Goal: Task Accomplishment & Management: Complete application form

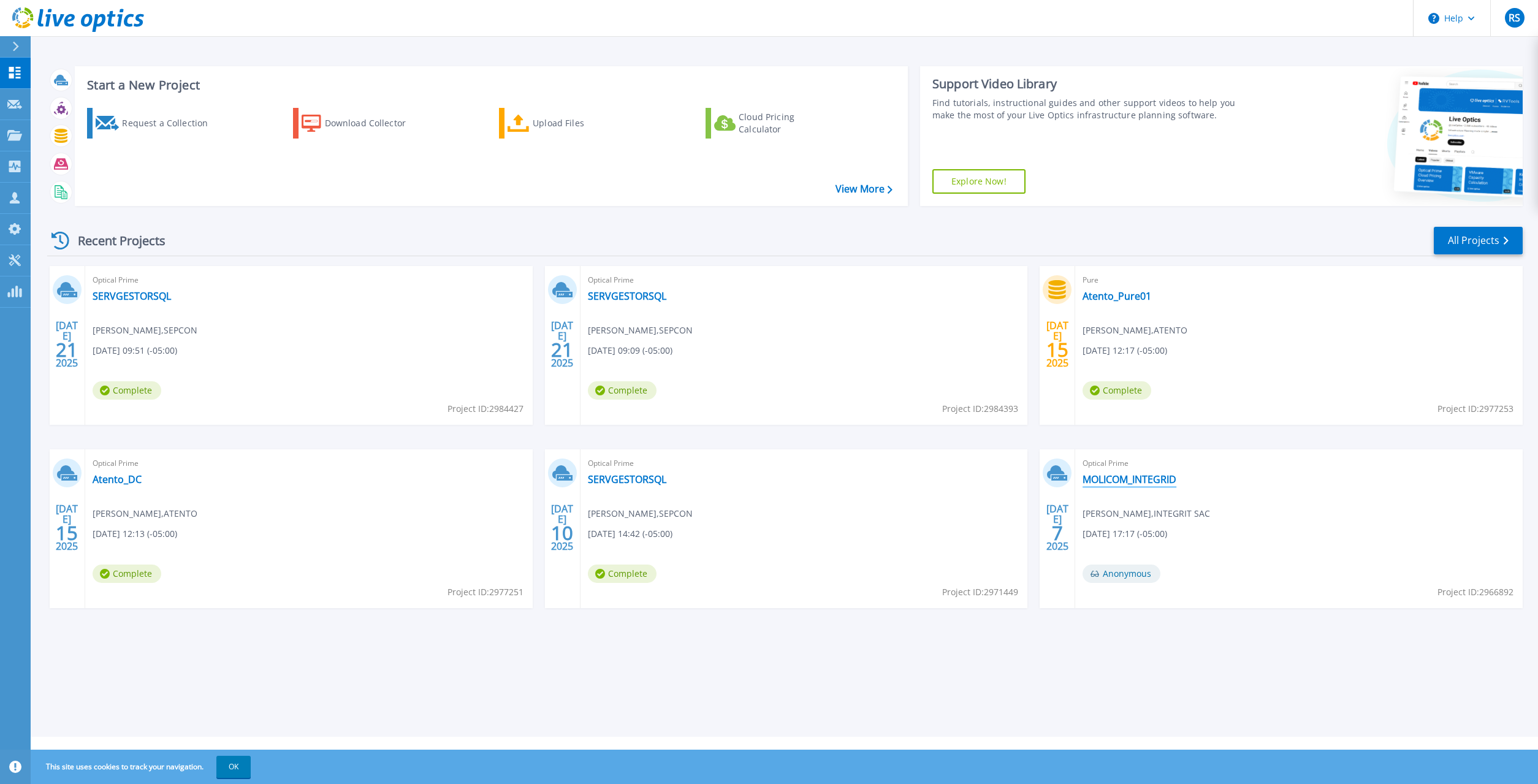
click at [1137, 481] on link "MOLICOM_INTEGRID" at bounding box center [1129, 479] width 94 height 12
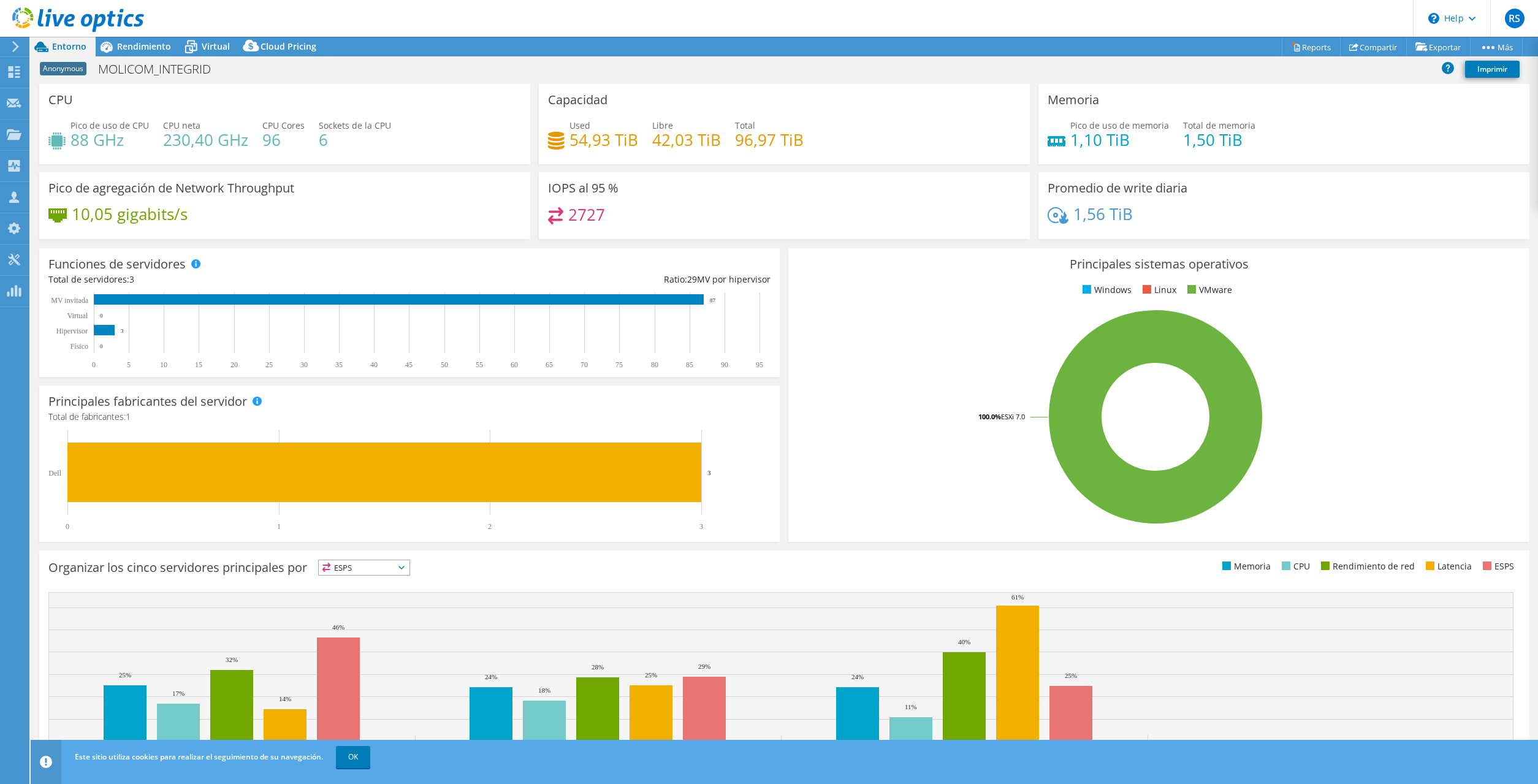
select select "USD"
click at [131, 47] on span "Rendimiento" at bounding box center [144, 46] width 54 height 12
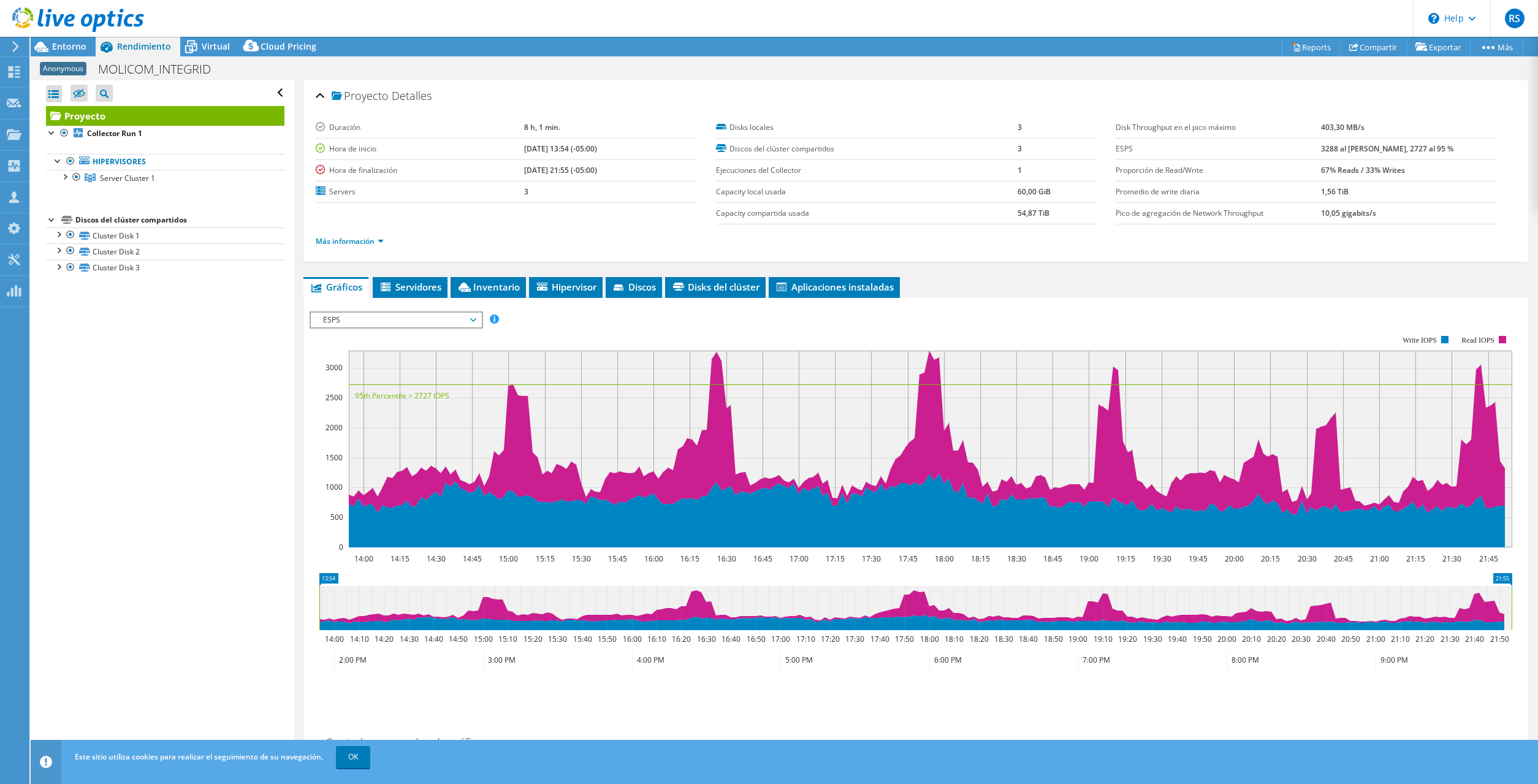
click at [350, 318] on span "ESPS" at bounding box center [396, 320] width 158 height 15
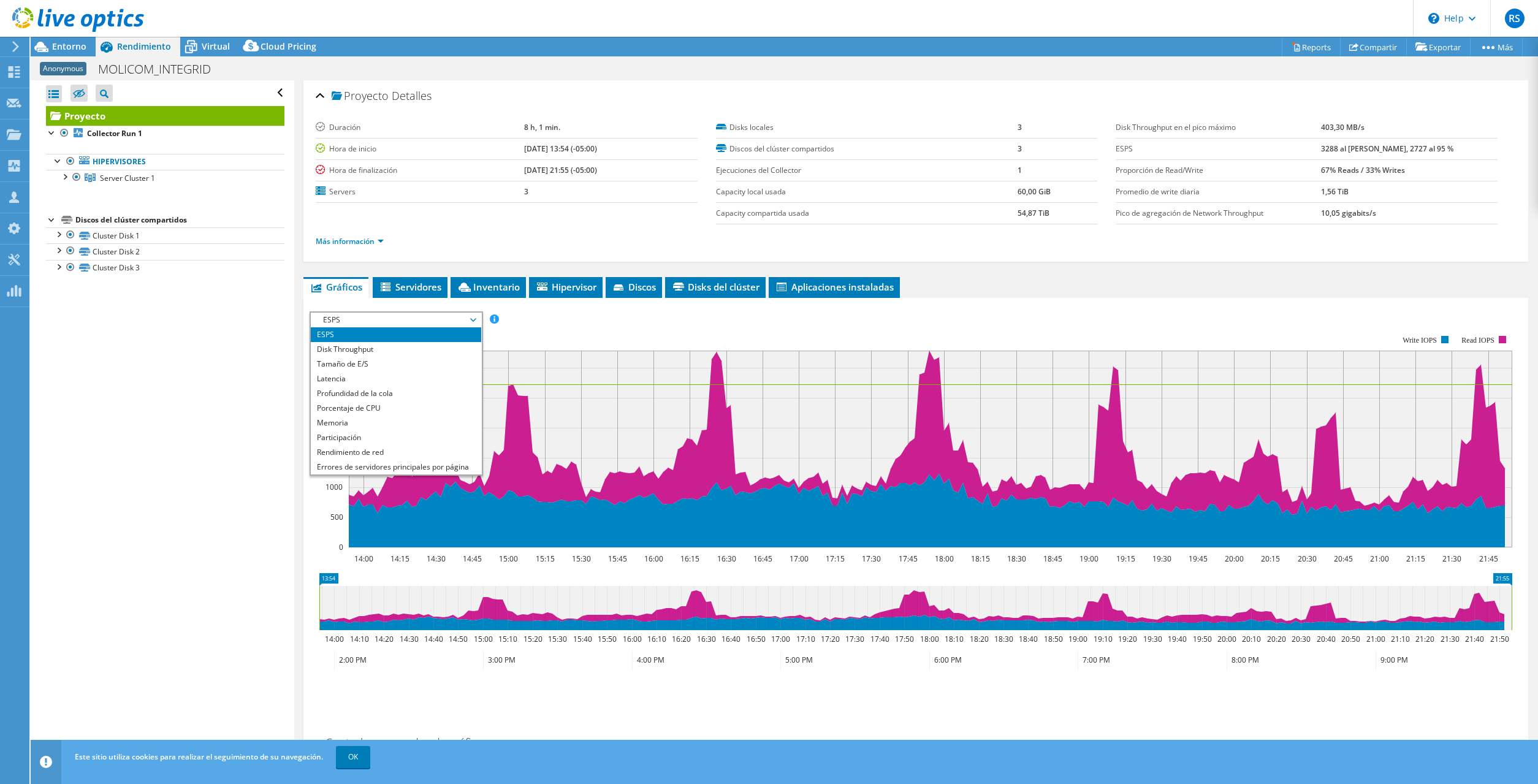
click at [350, 318] on span "ESPS" at bounding box center [396, 320] width 158 height 15
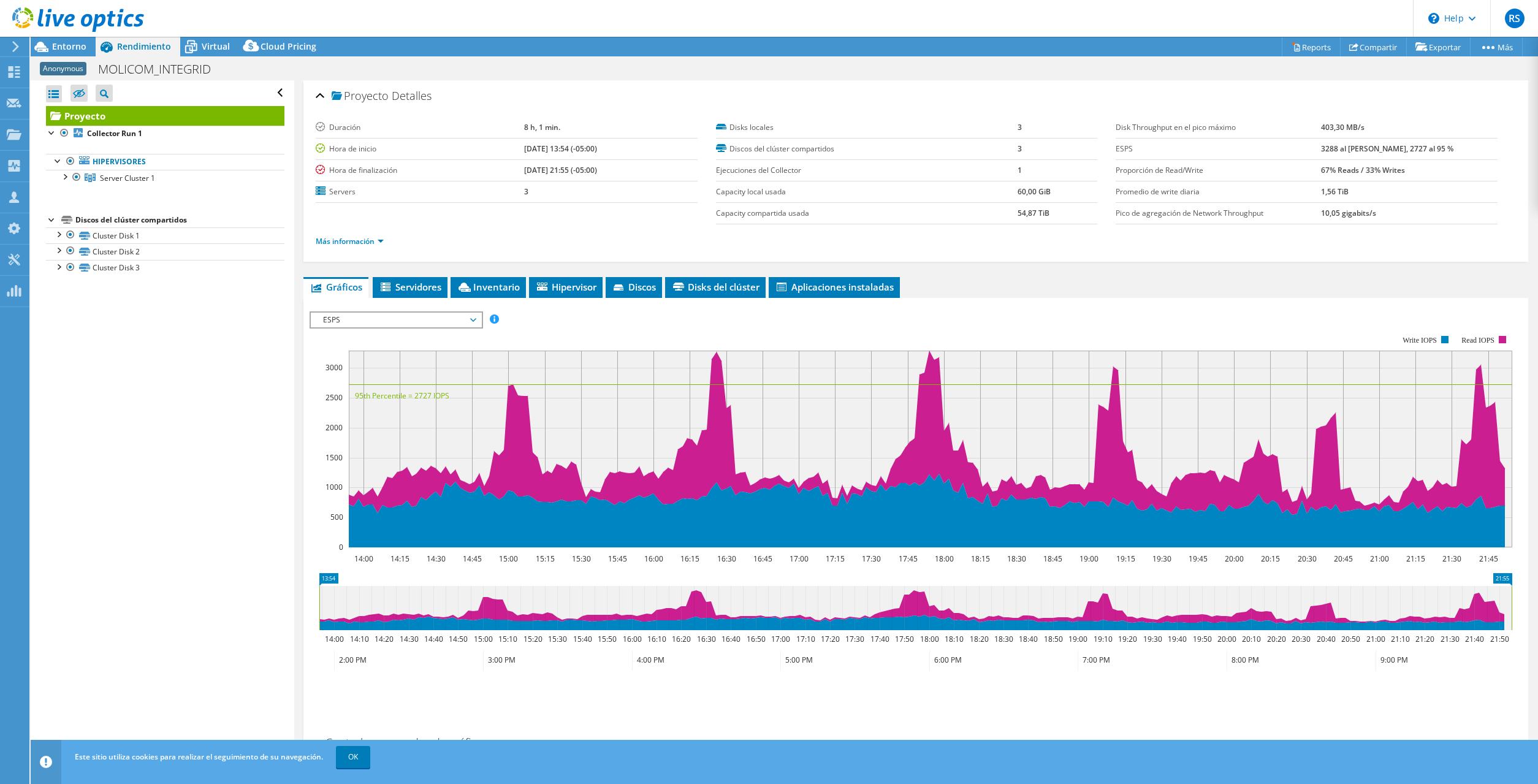
click at [350, 318] on span "ESPS" at bounding box center [396, 320] width 158 height 15
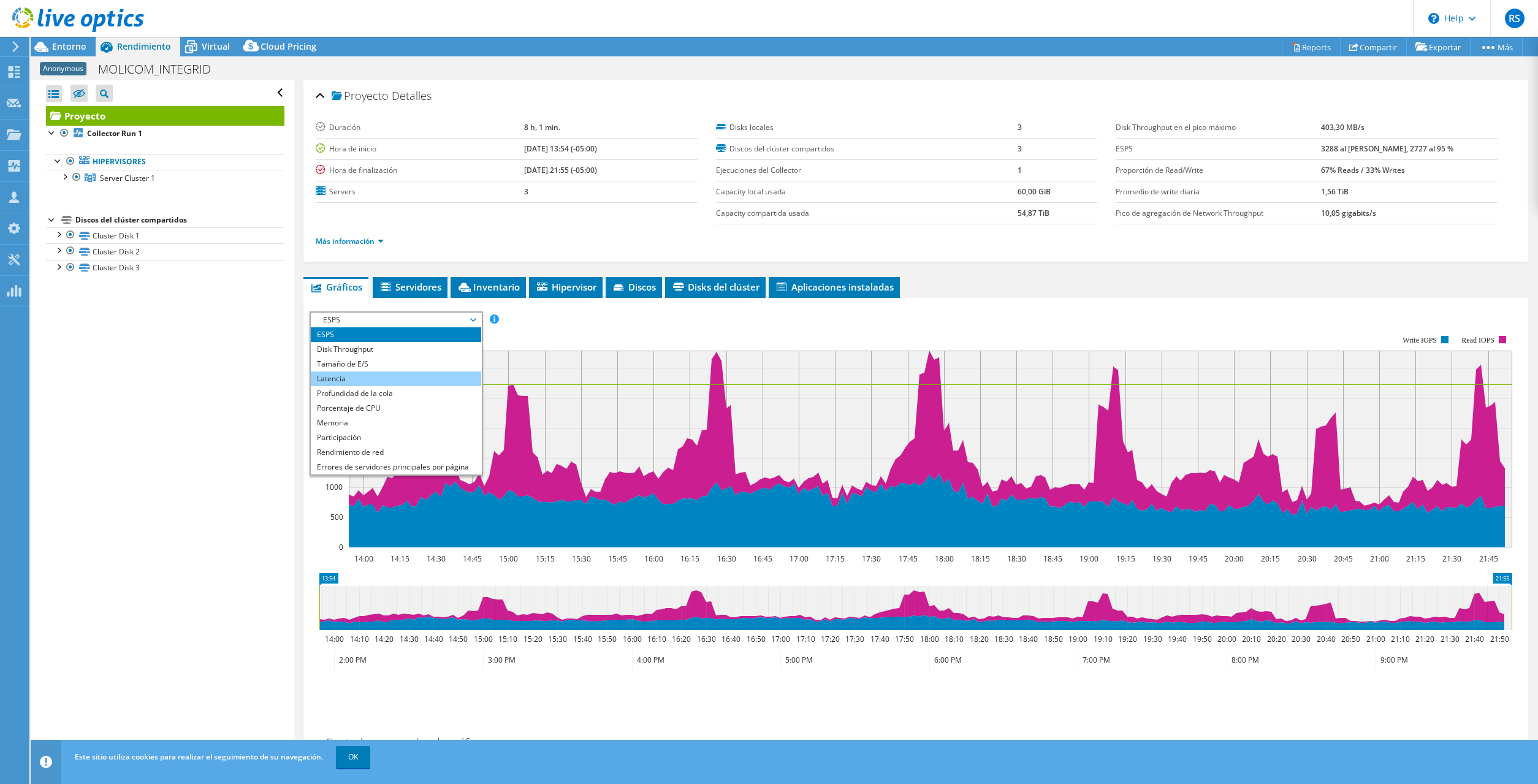
click at [362, 377] on li "Latencia" at bounding box center [396, 378] width 170 height 15
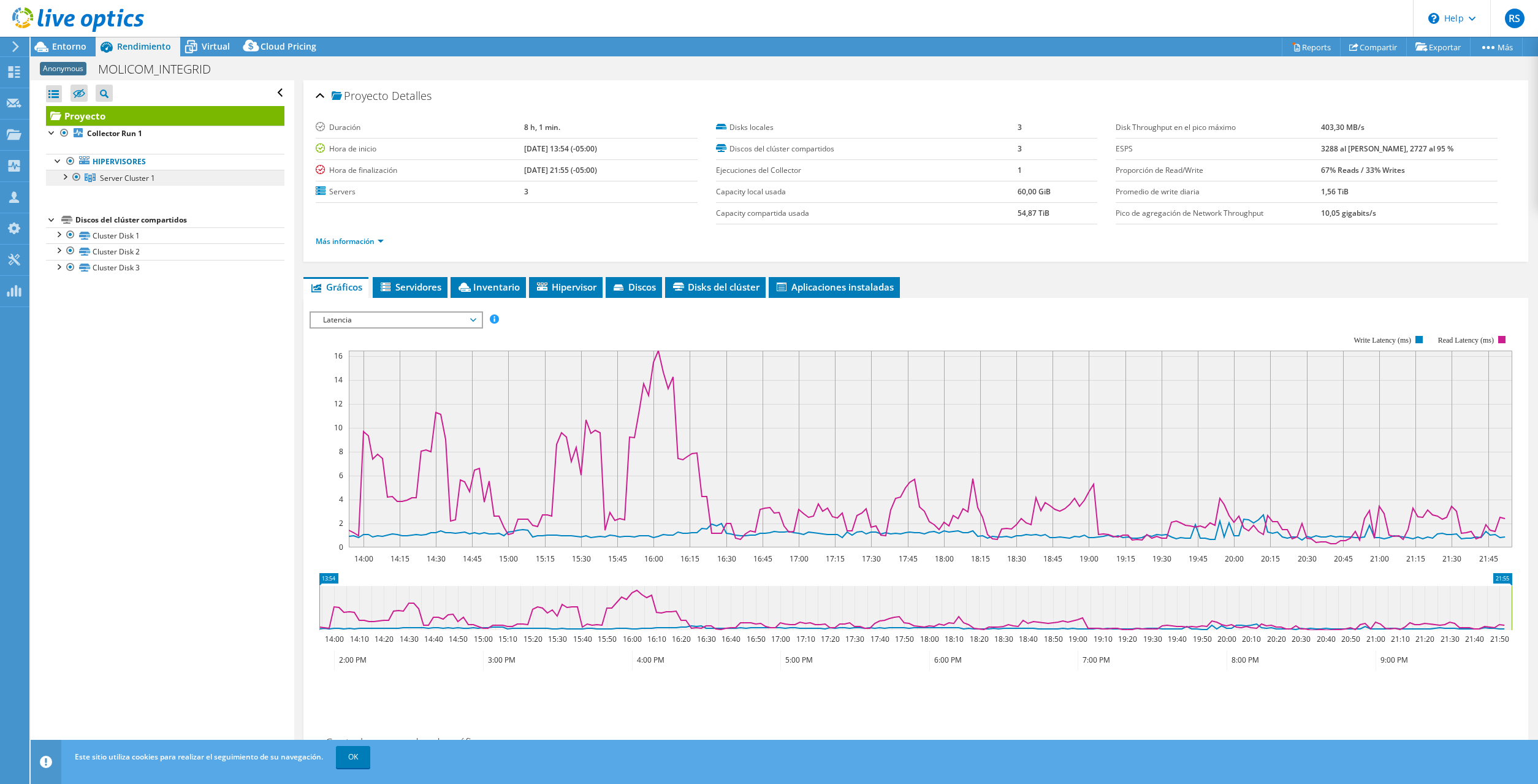
click at [143, 179] on span "Server Cluster 1" at bounding box center [127, 178] width 55 height 10
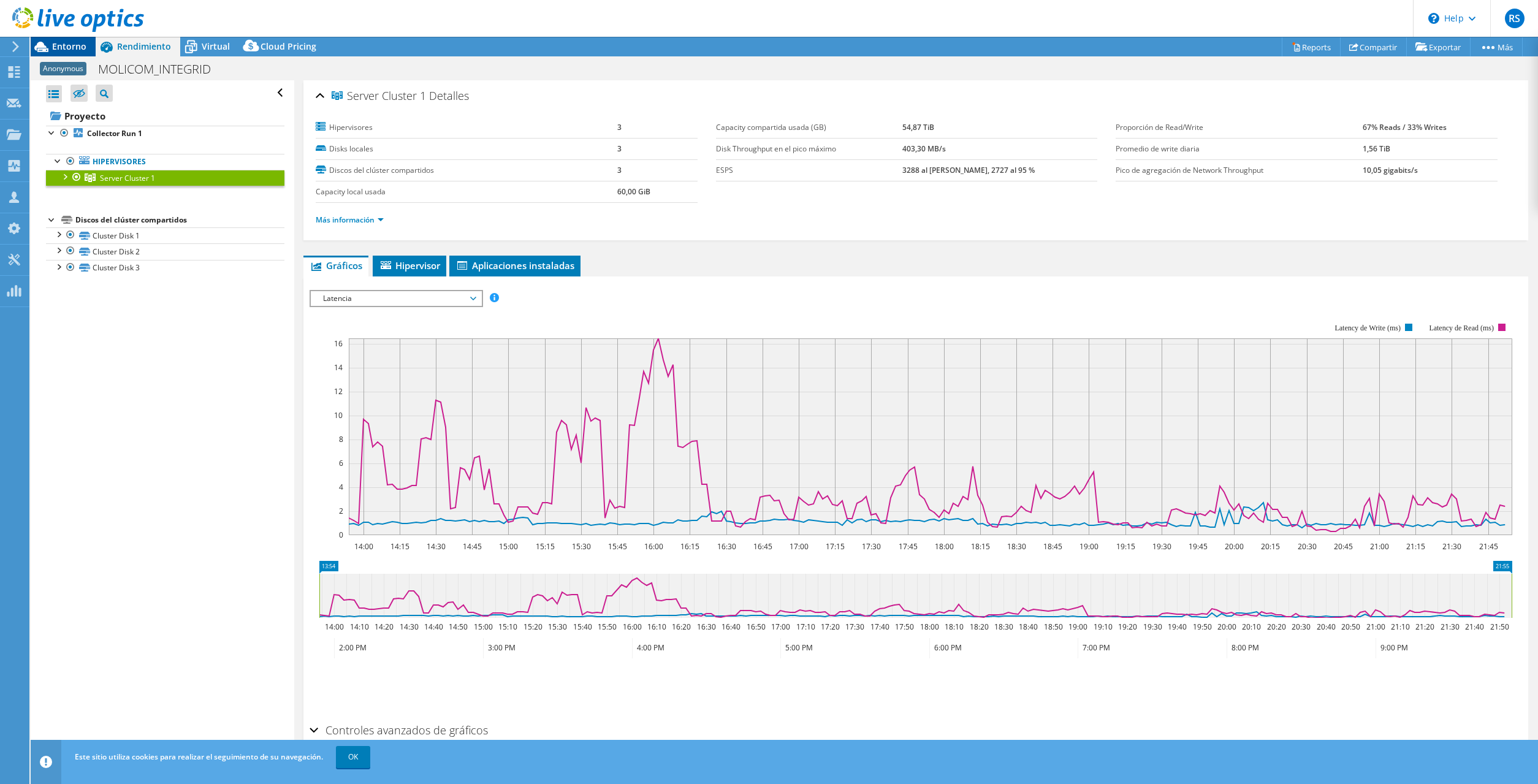
click at [70, 44] on span "Entorno" at bounding box center [69, 46] width 34 height 12
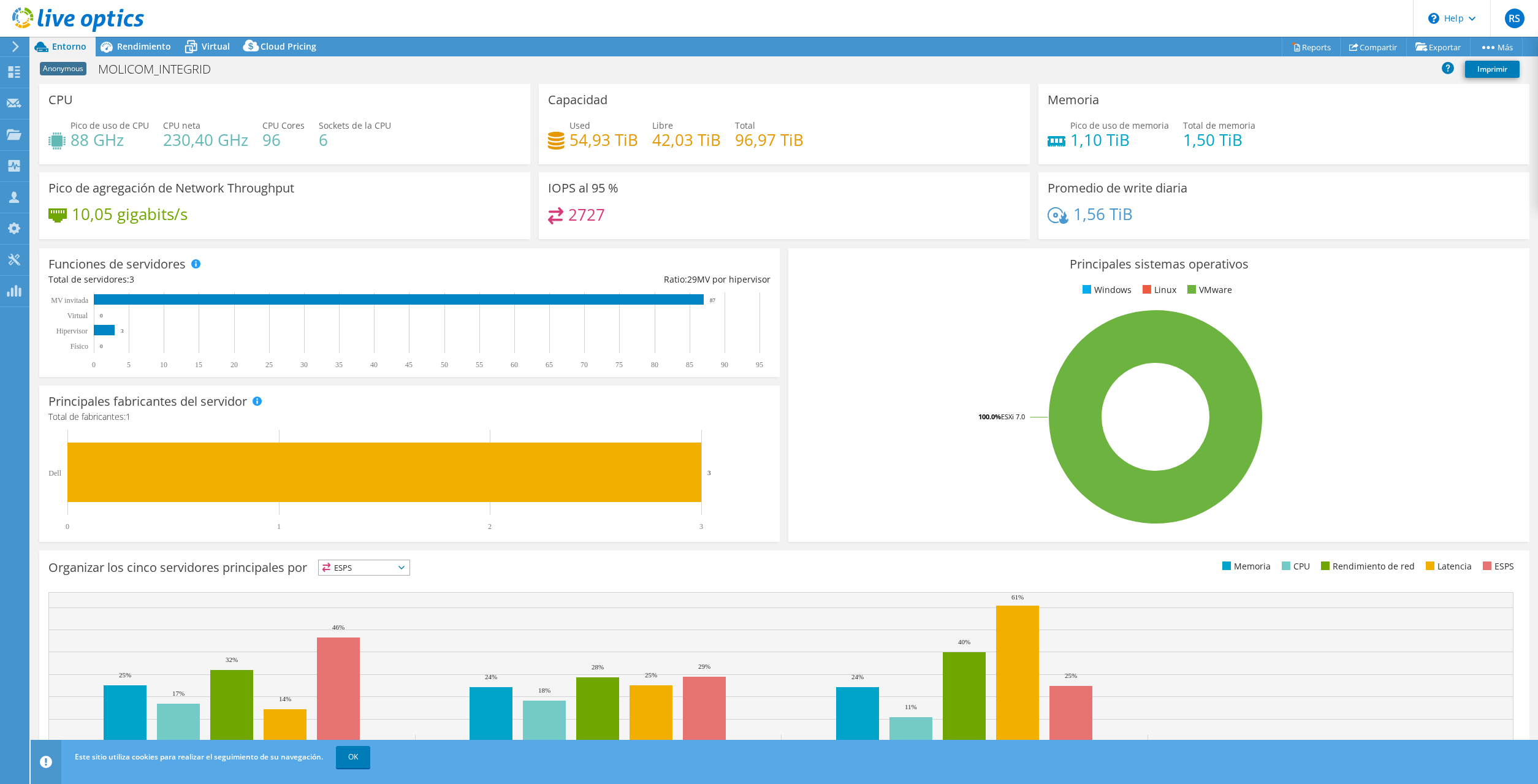
drag, startPoint x: 239, startPoint y: 105, endPoint x: 184, endPoint y: 61, distance: 70.4
click at [184, 84] on div "CPU Pico de uso de CPU 88 GHz CPU [PERSON_NAME] 230,40 GHz CPU Cores 96 Sockets…" at bounding box center [783, 424] width 1507 height 679
click at [224, 51] on span "Virtual" at bounding box center [215, 46] width 28 height 12
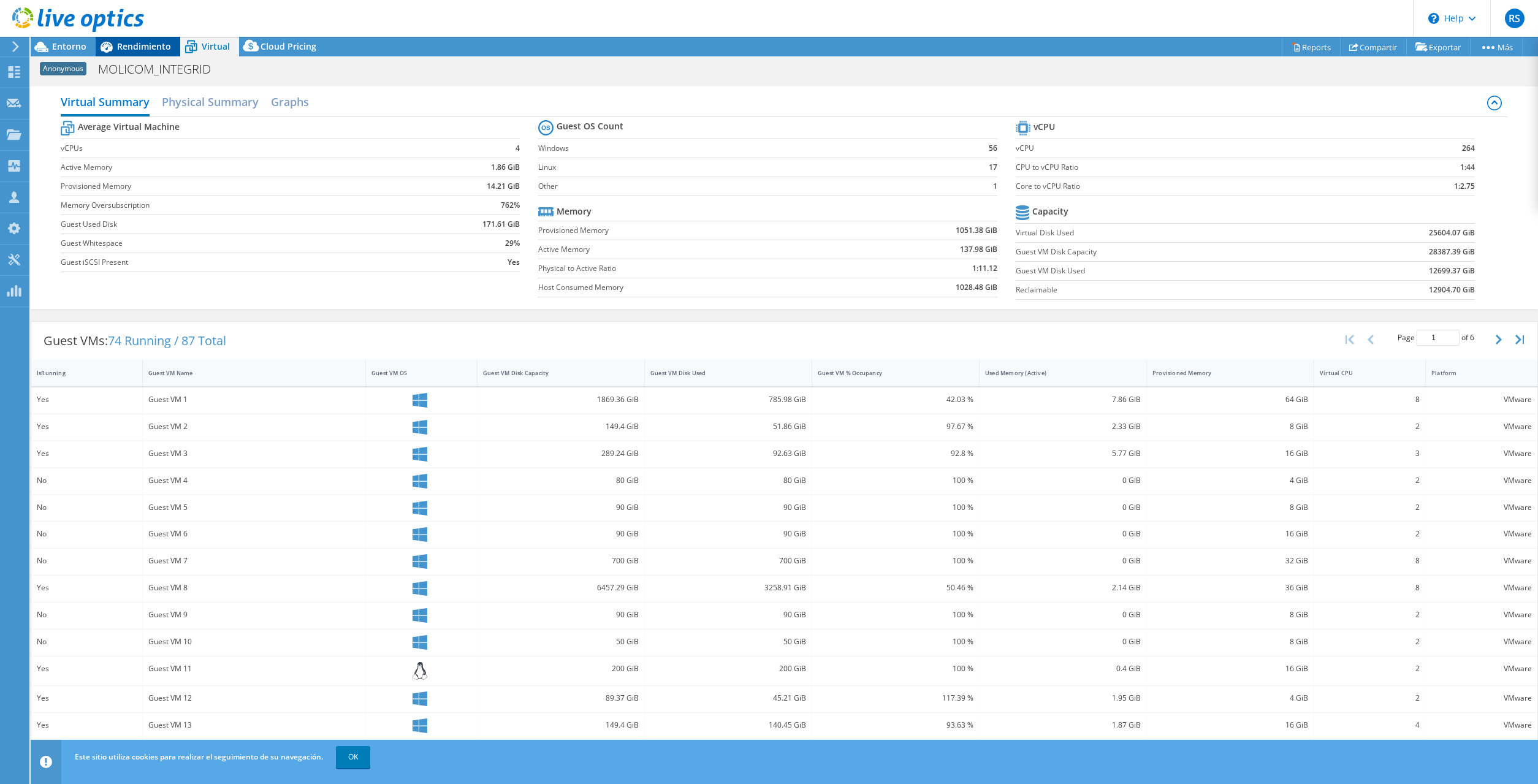
click at [128, 53] on div "Rendimiento" at bounding box center [138, 46] width 84 height 20
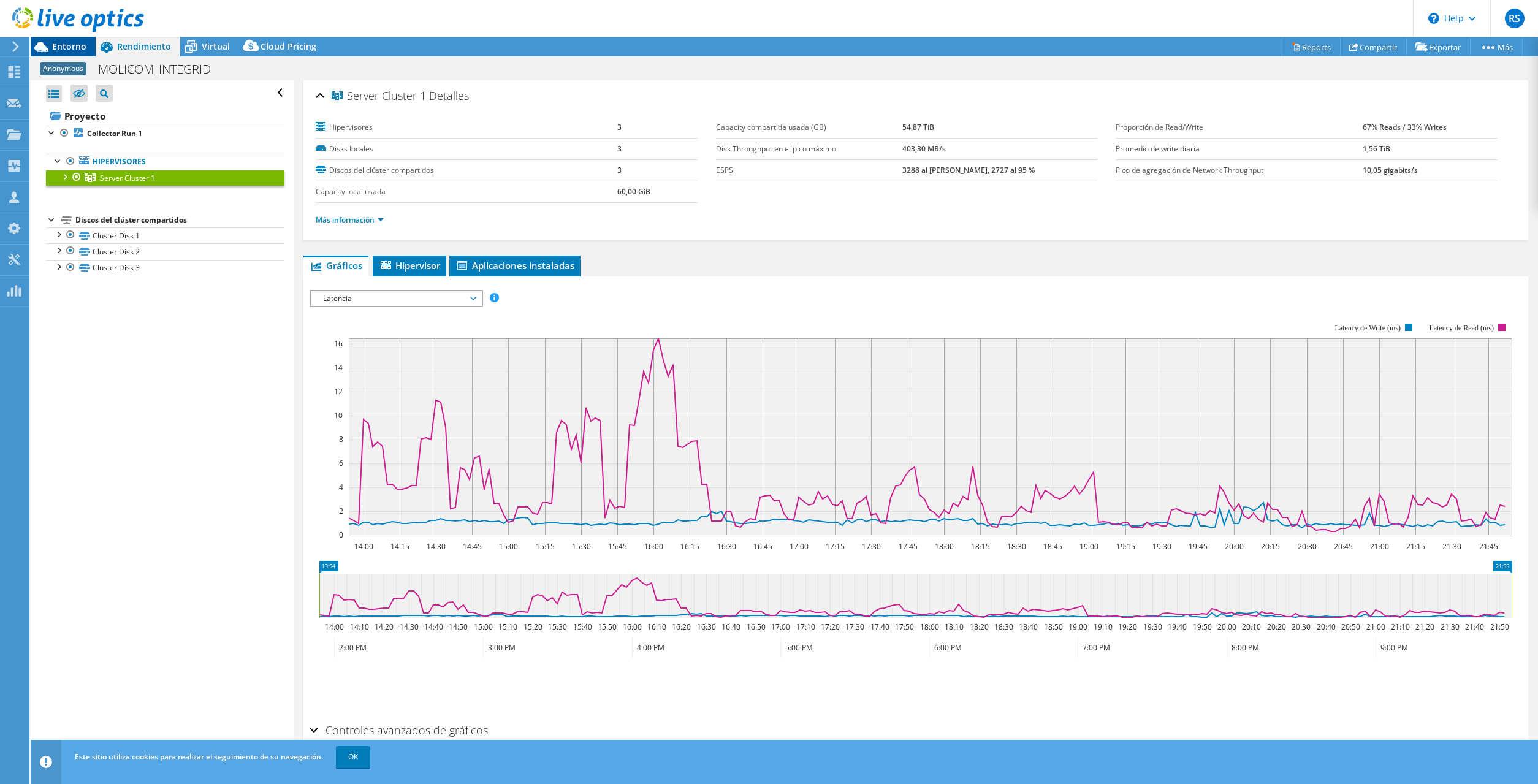
click at [70, 43] on span "Entorno" at bounding box center [69, 46] width 34 height 12
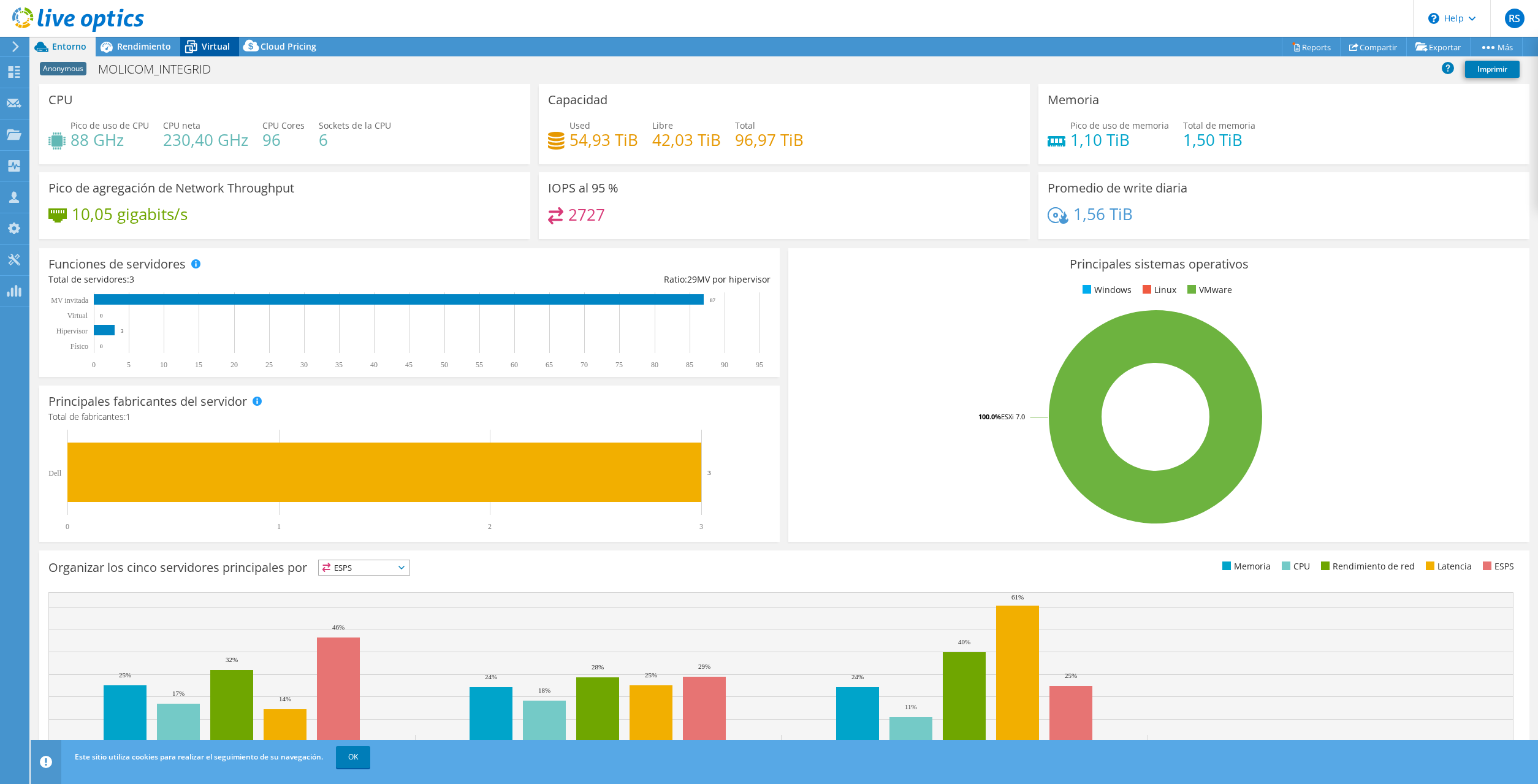
click at [209, 49] on span "Virtual" at bounding box center [215, 46] width 28 height 12
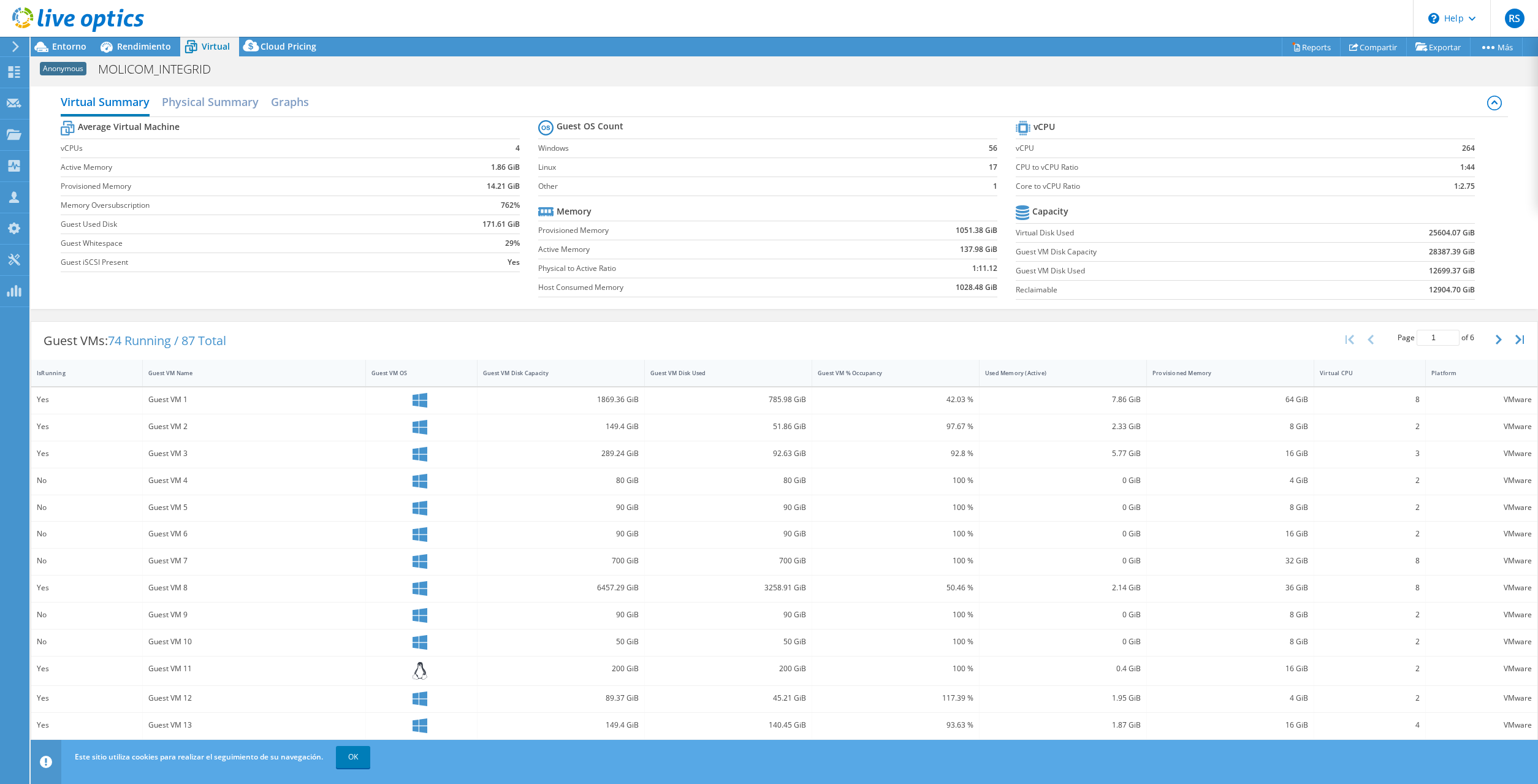
click at [19, 51] on icon at bounding box center [16, 47] width 9 height 11
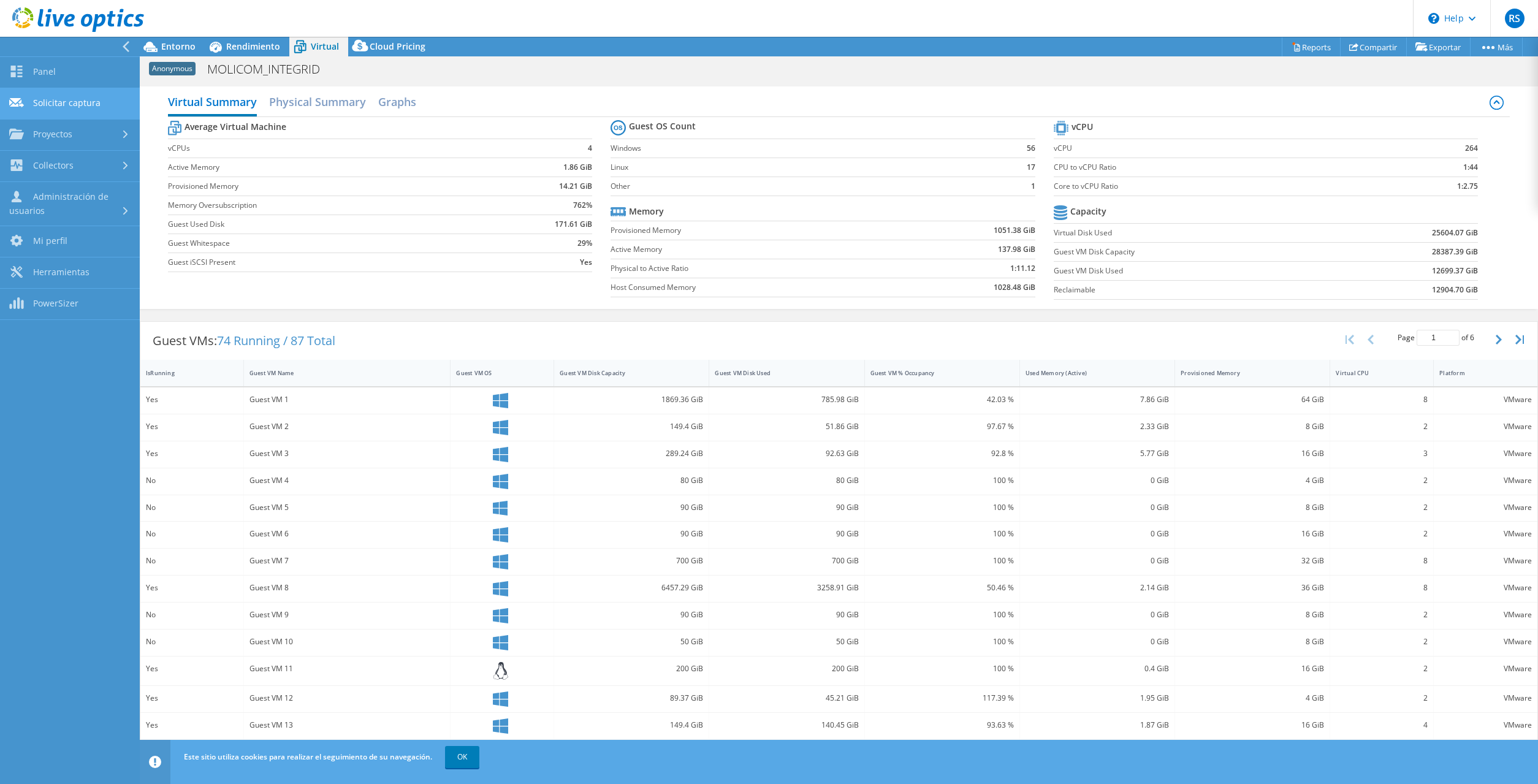
click at [46, 105] on link "Solicitar captura" at bounding box center [69, 104] width 140 height 31
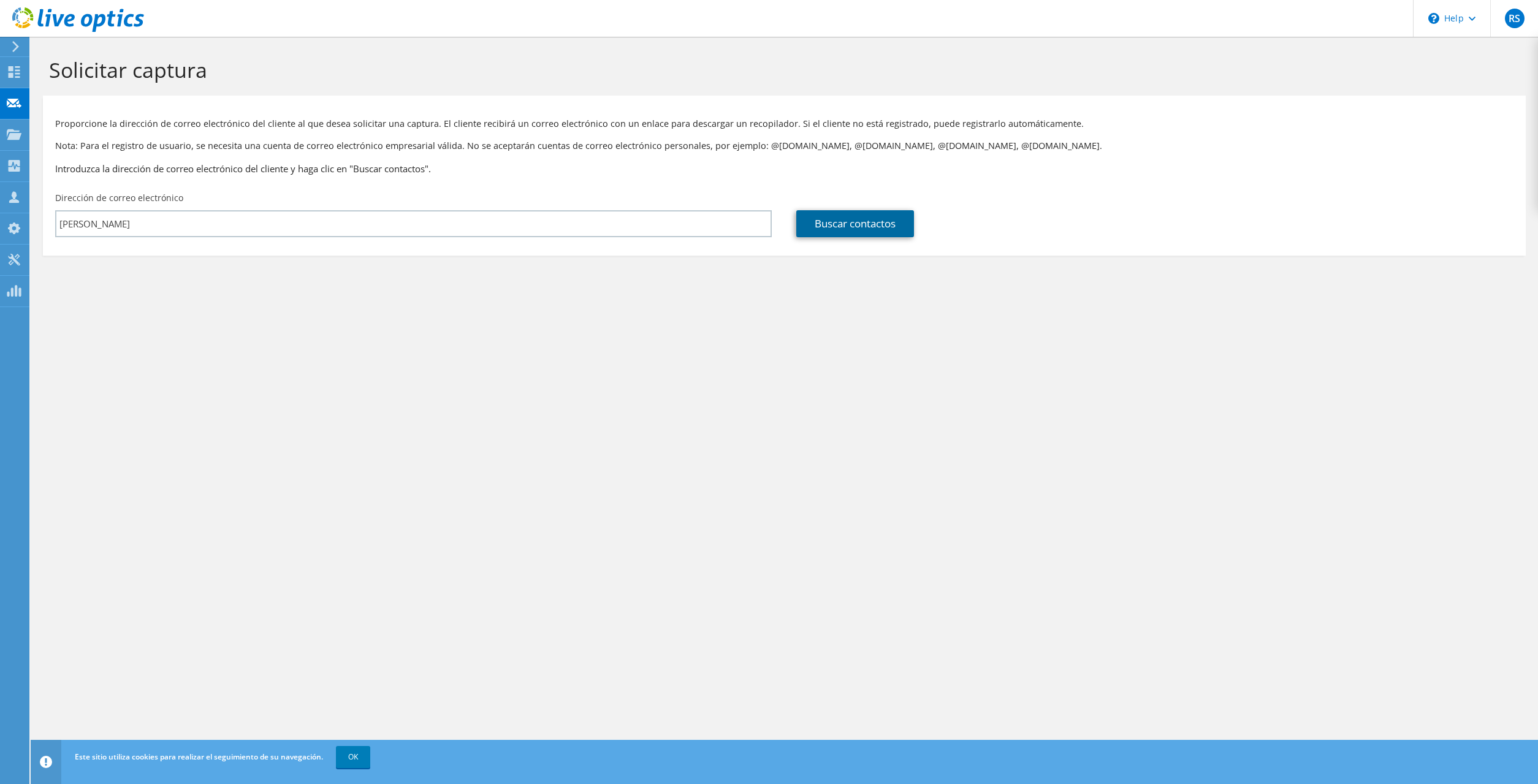
click at [860, 221] on link "Buscar contactos" at bounding box center [854, 223] width 118 height 27
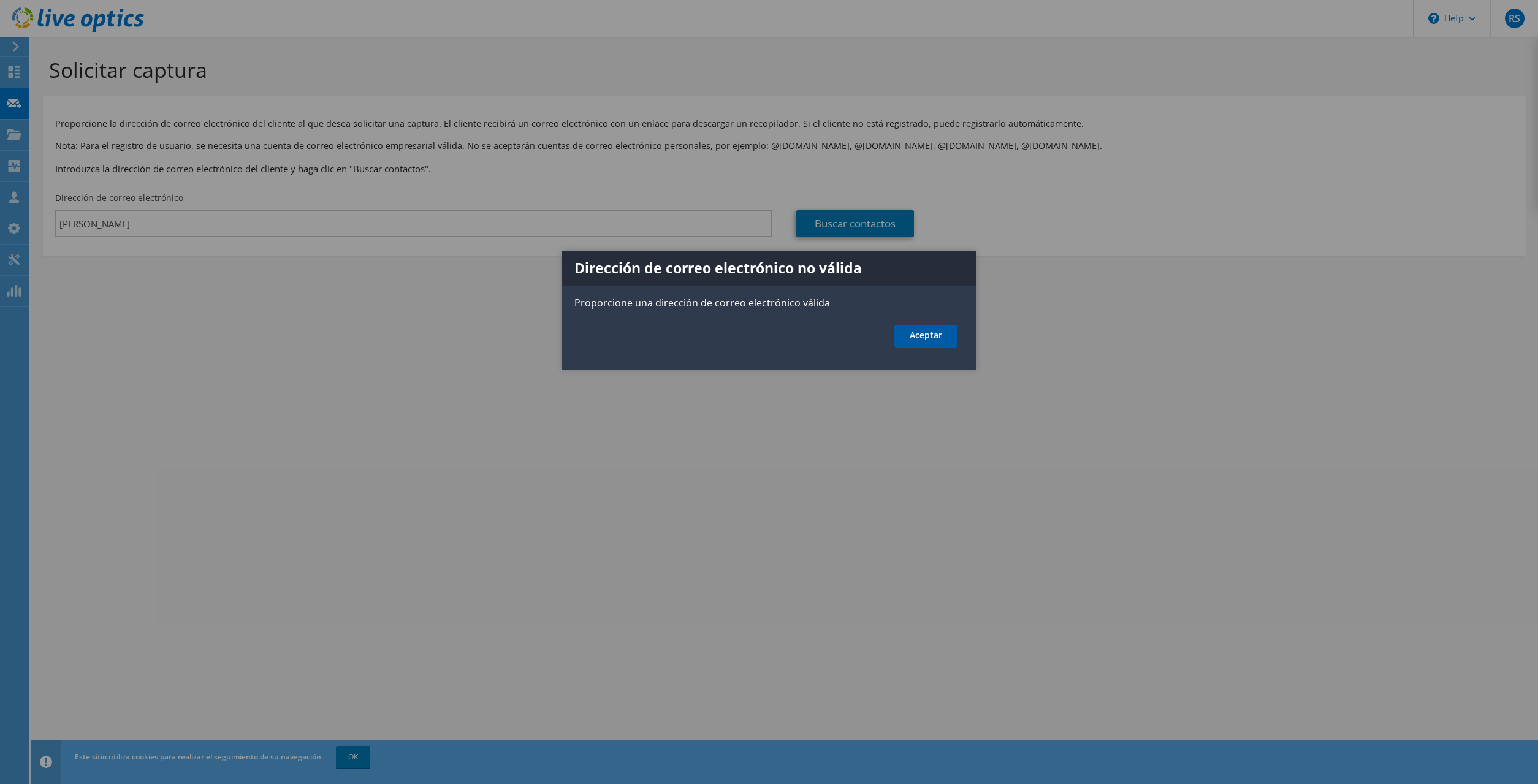
click at [949, 337] on link "Aceptar" at bounding box center [925, 335] width 63 height 23
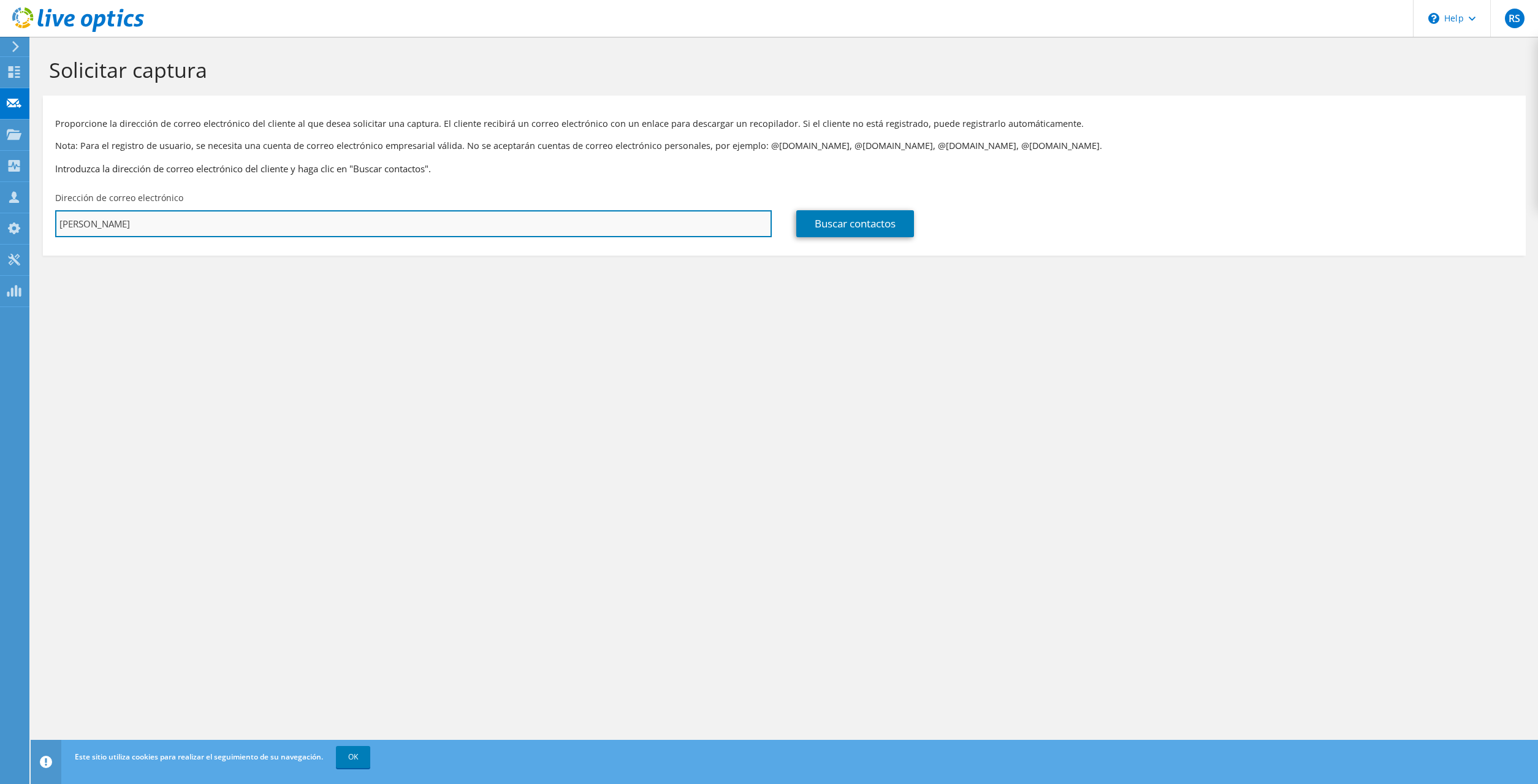
click at [130, 223] on input "dante torres" at bounding box center [414, 223] width 716 height 27
drag, startPoint x: 196, startPoint y: 219, endPoint x: 48, endPoint y: 234, distance: 148.8
click at [55, 234] on input "dtorres" at bounding box center [414, 223] width 716 height 27
paste input "@urp.edu.p"
click at [483, 235] on input "dtorres@urp.edu.p" at bounding box center [414, 223] width 716 height 27
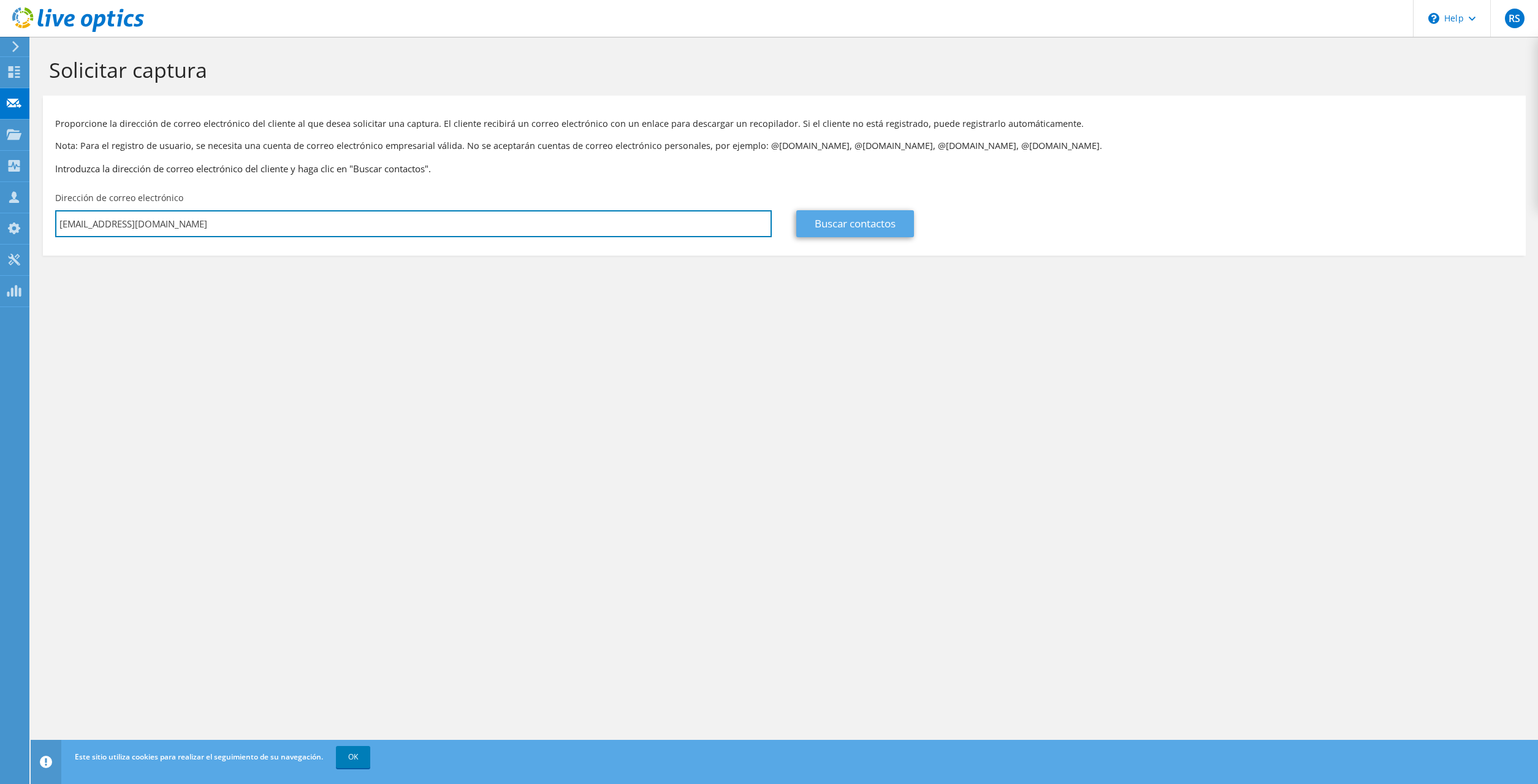
type input "dtorres@urp.edu.pe"
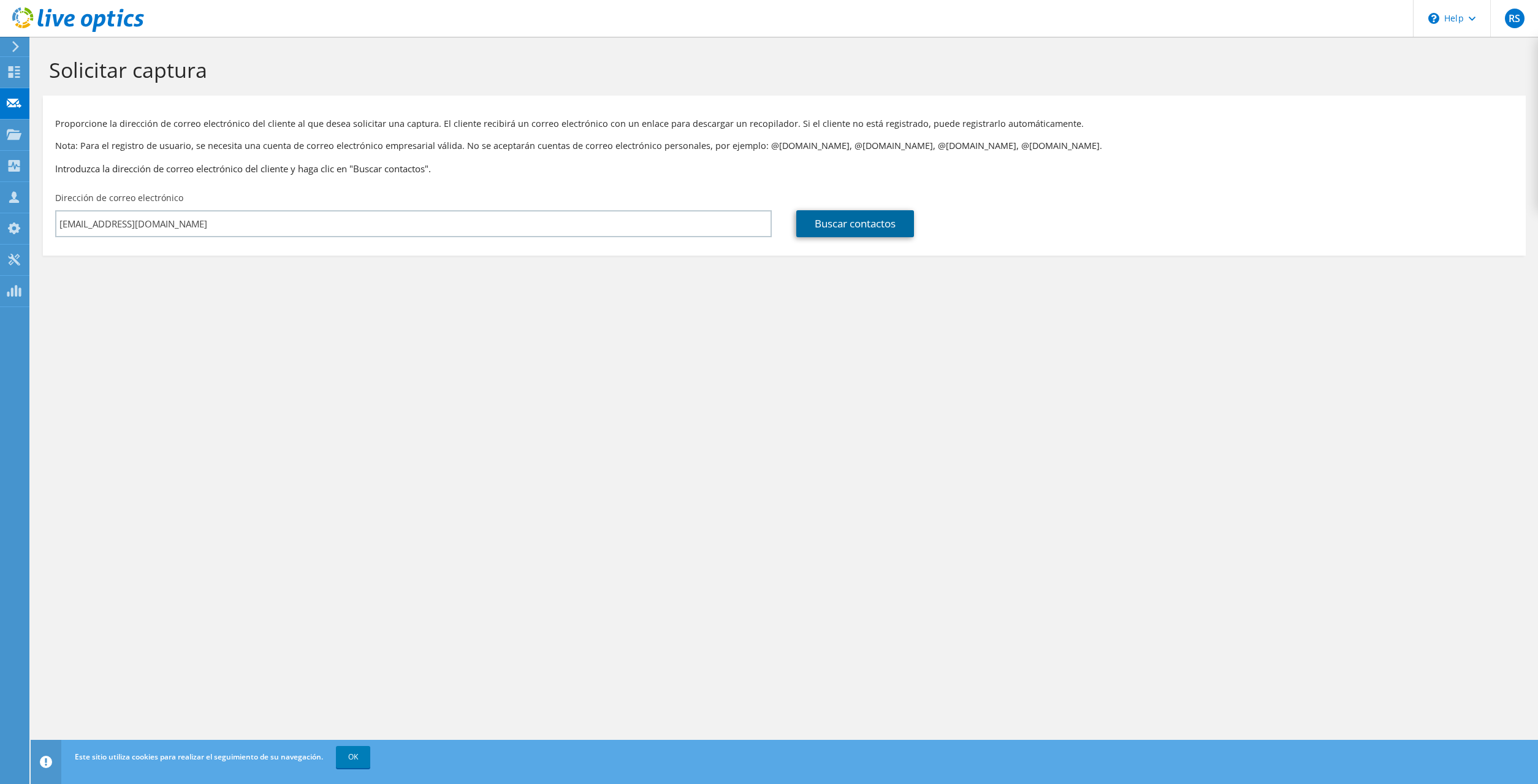
click at [849, 218] on link "Buscar contactos" at bounding box center [854, 223] width 118 height 27
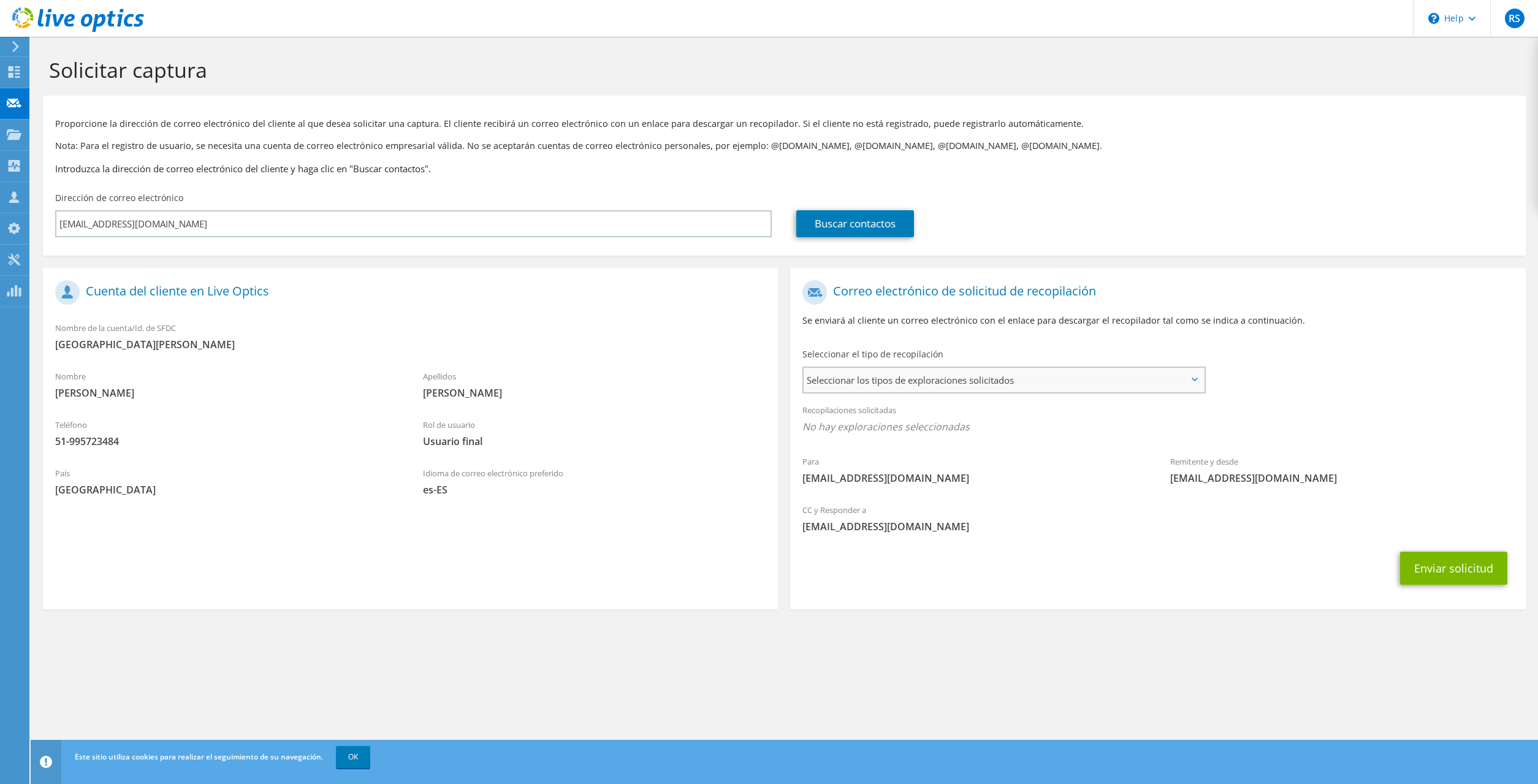
click at [1032, 387] on span "Seleccionar los tipos de exploraciones solicitados" at bounding box center [1003, 379] width 400 height 24
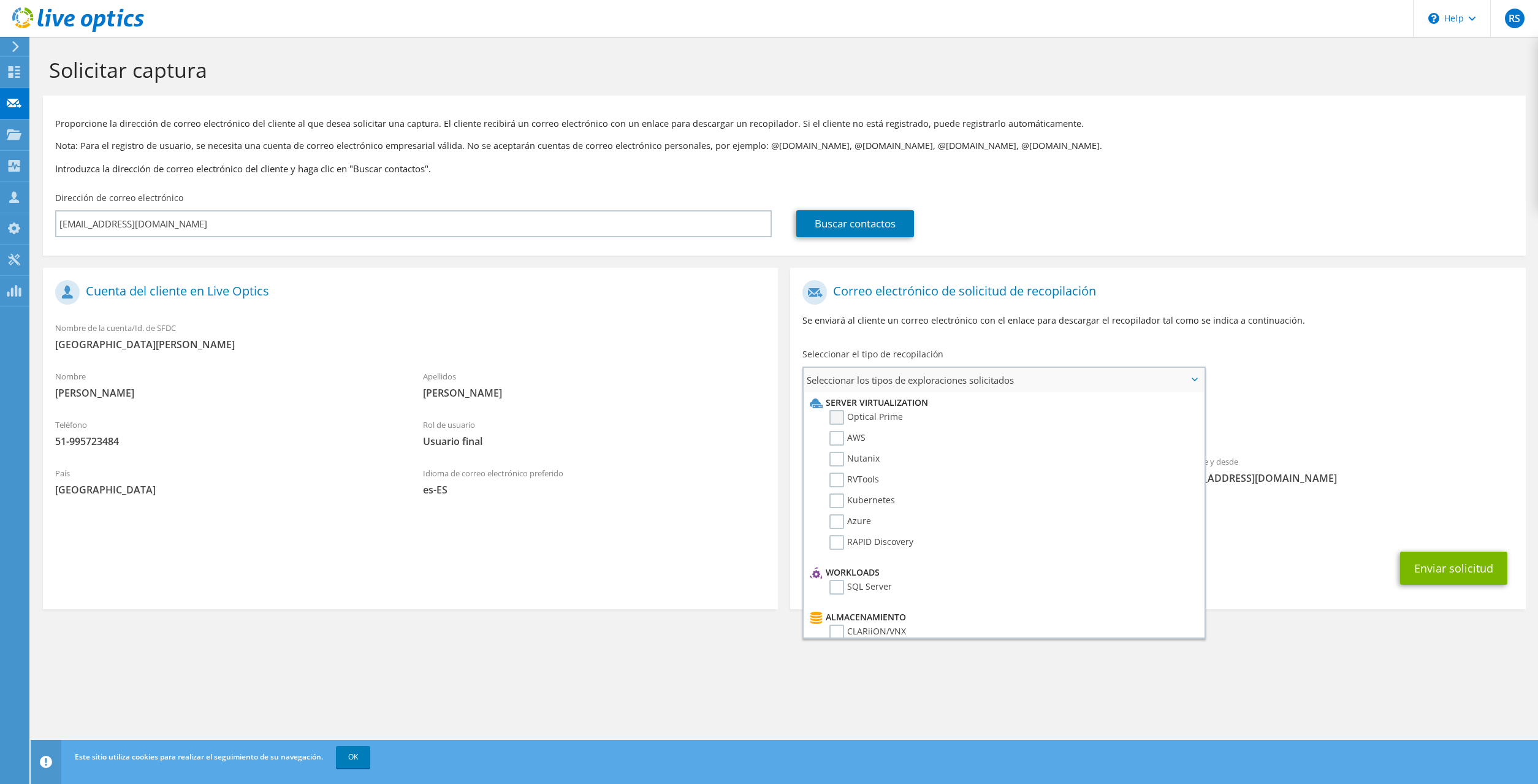
click at [886, 422] on label "Optical Prime" at bounding box center [866, 417] width 73 height 15
click at [0, 0] on input "Optical Prime" at bounding box center [0, 0] width 0 height 0
click at [1321, 578] on div "Enviar solicitud" at bounding box center [1157, 572] width 735 height 45
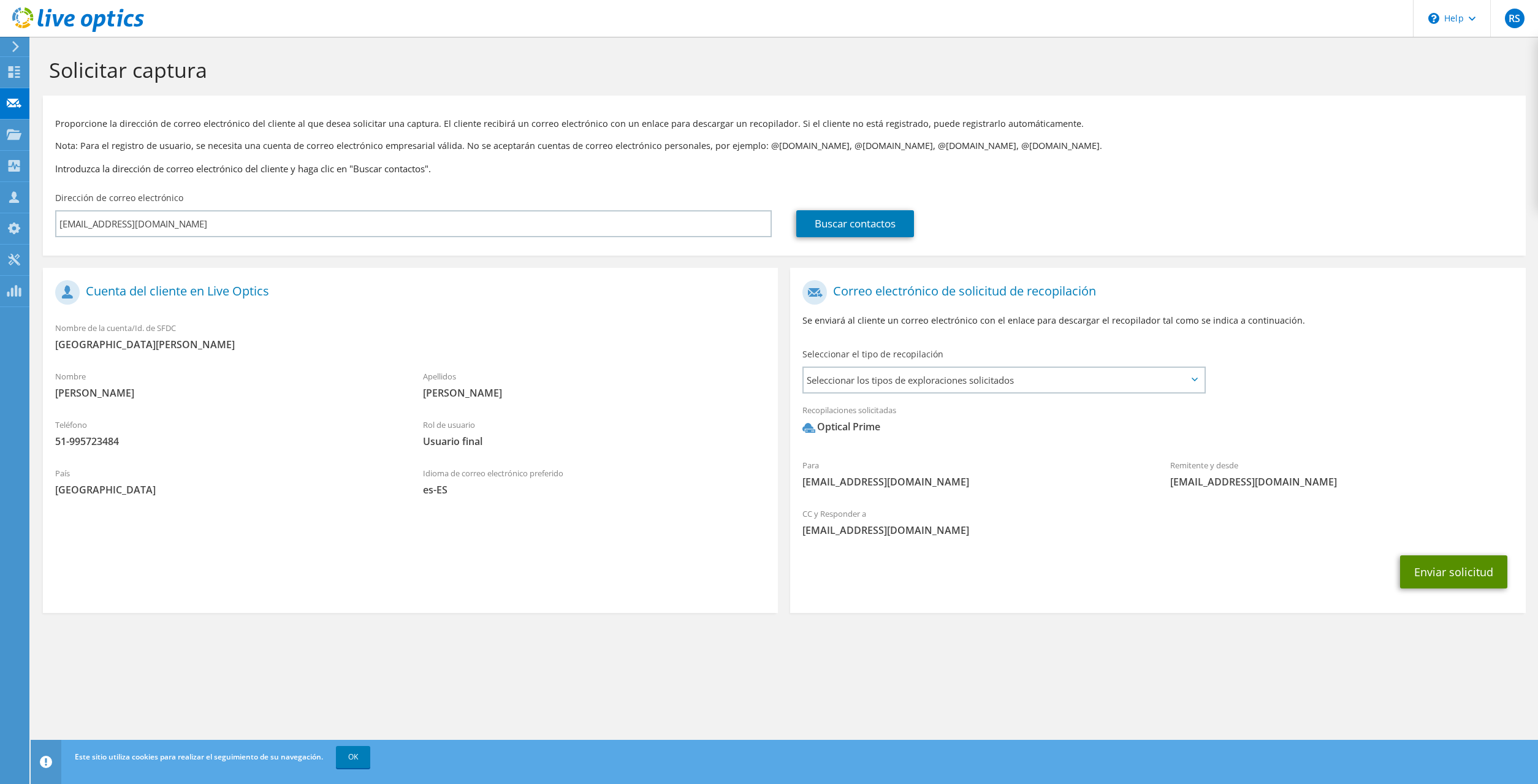
click at [1441, 575] on button "Enviar solicitud" at bounding box center [1453, 572] width 107 height 33
